Goal: Information Seeking & Learning: Learn about a topic

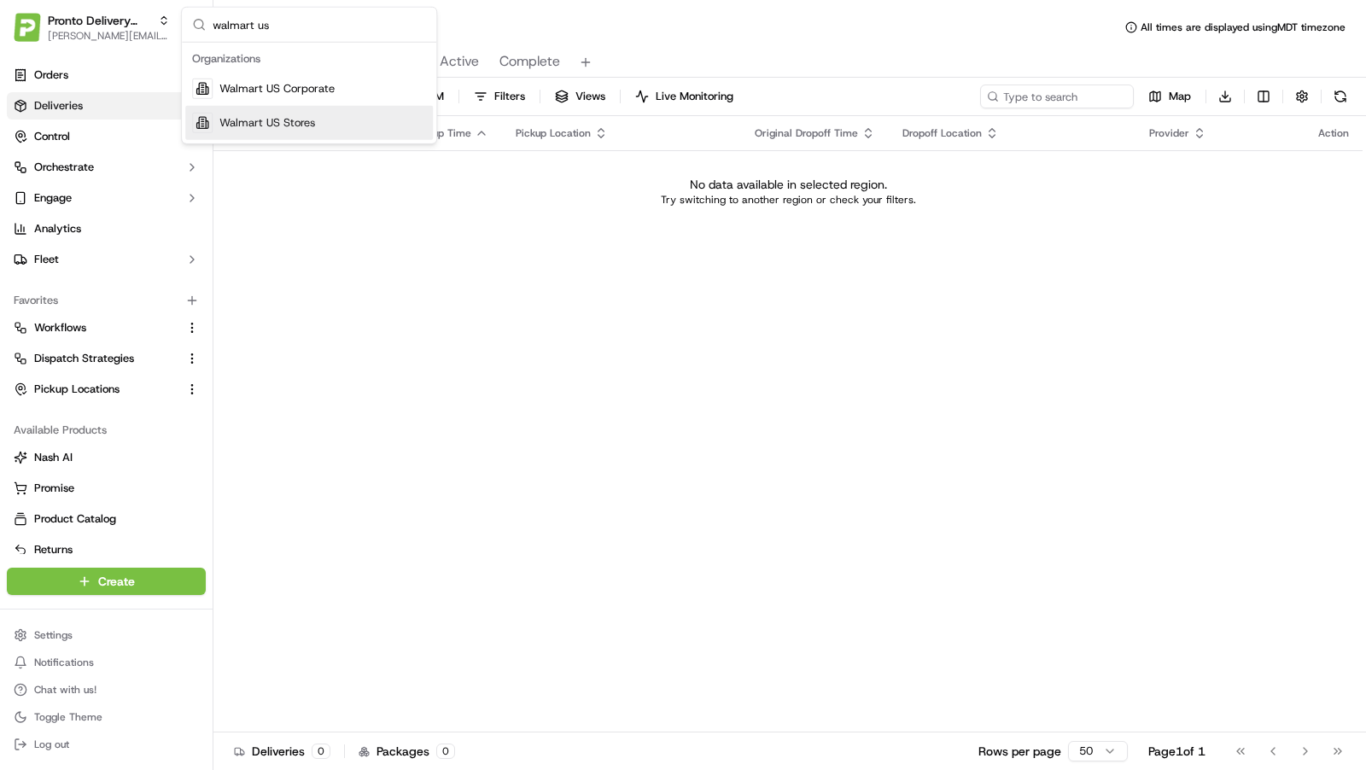
type input "walmart us"
click at [359, 126] on div "Walmart US Stores" at bounding box center [309, 123] width 248 height 34
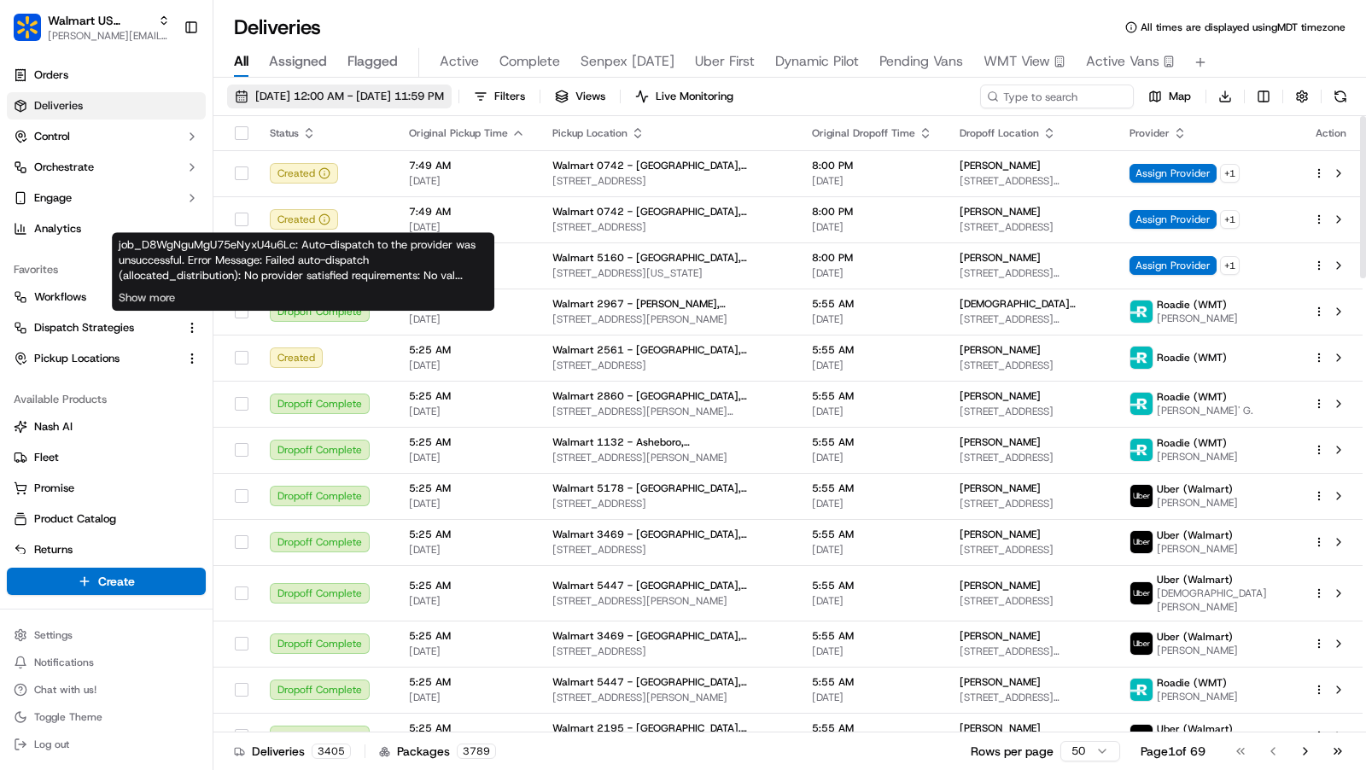
click at [122, 240] on div "job_D8WgNguMgU75eNyxU4u6Lc: Auto-dispatch to the provider was unsuccessful. Err…" at bounding box center [303, 271] width 382 height 79
click at [74, 240] on link "Analytics" at bounding box center [106, 228] width 199 height 27
